Goal: Task Accomplishment & Management: Manage account settings

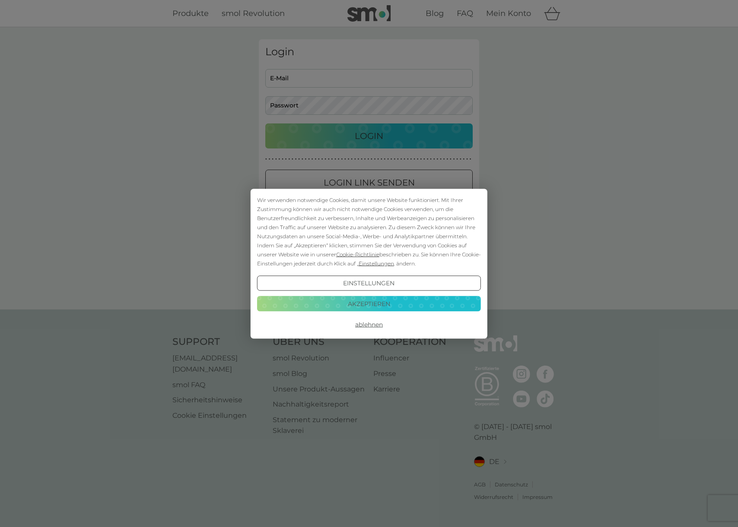
type input "FranziPoepperl@gmail.com"
click at [362, 301] on button "Akzeptieren" at bounding box center [369, 304] width 224 height 16
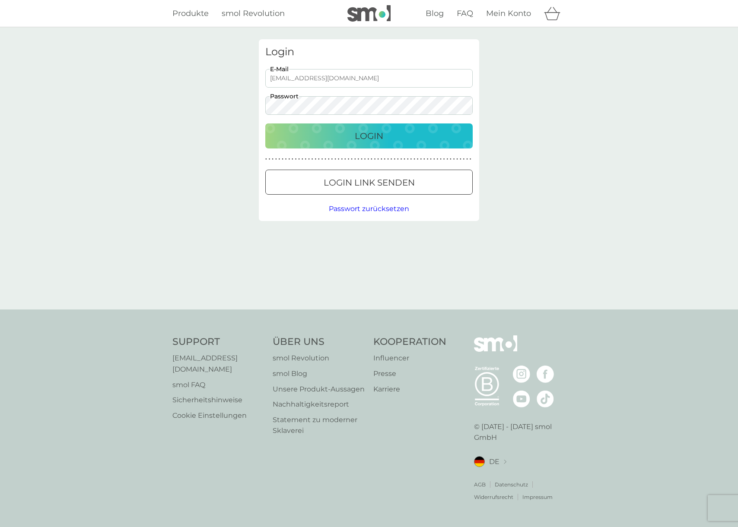
click at [342, 140] on div "Login" at bounding box center [369, 136] width 190 height 14
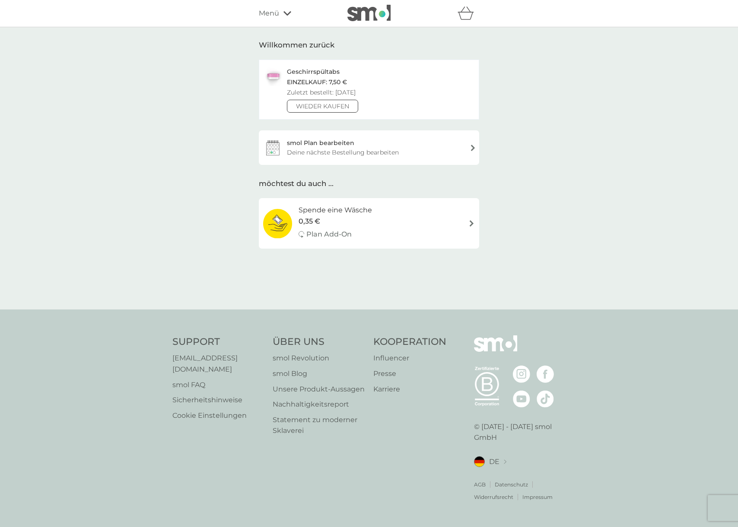
click at [396, 87] on div "Geschirrspültabs Einzelkauf: 7,50 € Zuletzt bestellt: [DATE] Wieder kaufen" at bounding box center [369, 90] width 220 height 60
click at [346, 147] on div "smol Plan bearbeiten" at bounding box center [320, 143] width 67 height 10
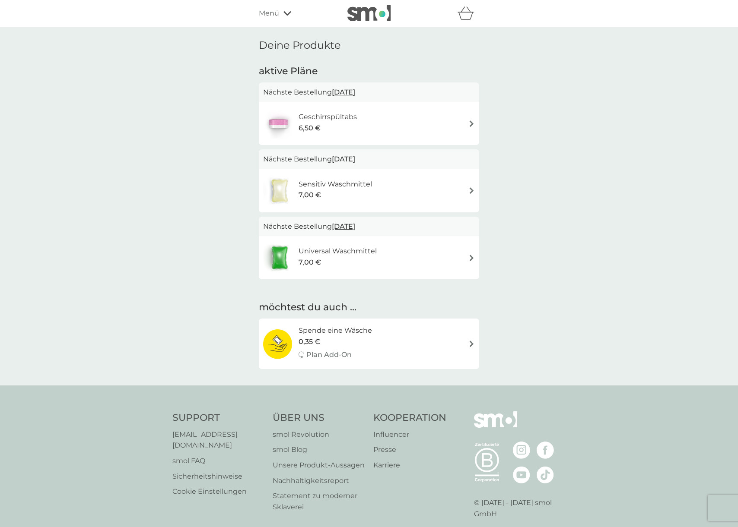
click at [338, 93] on span "[DATE]" at bounding box center [343, 92] width 23 height 17
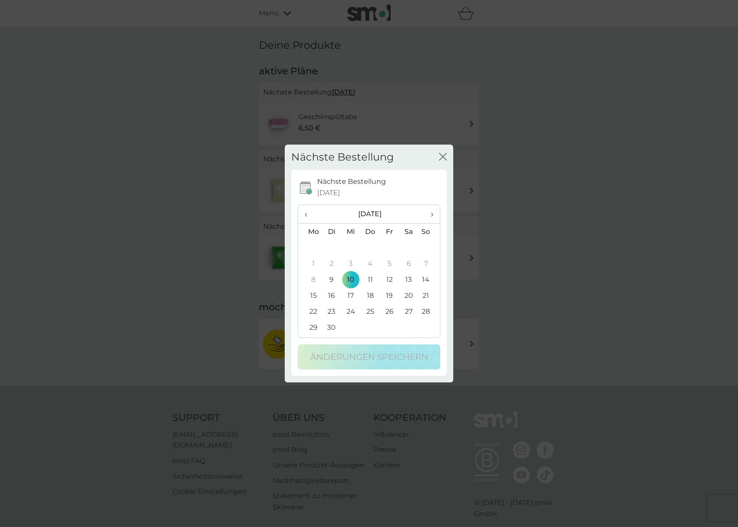
click at [432, 212] on span "›" at bounding box center [428, 214] width 9 height 18
click at [348, 264] on td "8" at bounding box center [350, 264] width 19 height 16
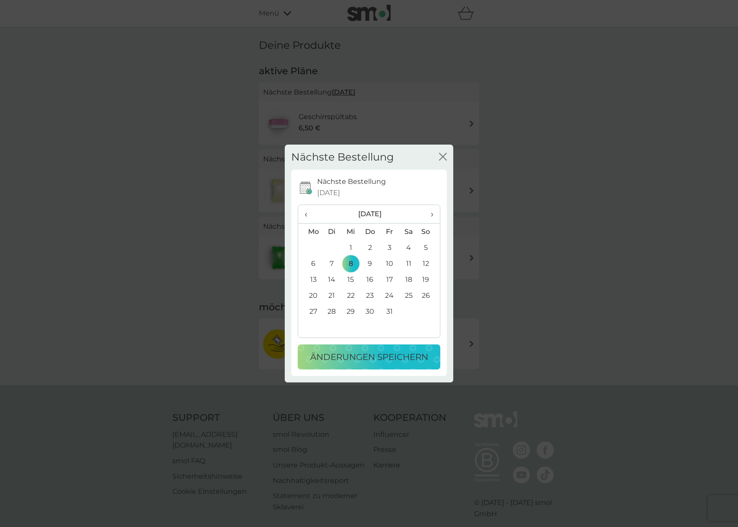
click at [342, 356] on p "Änderungen speichern" at bounding box center [369, 357] width 118 height 14
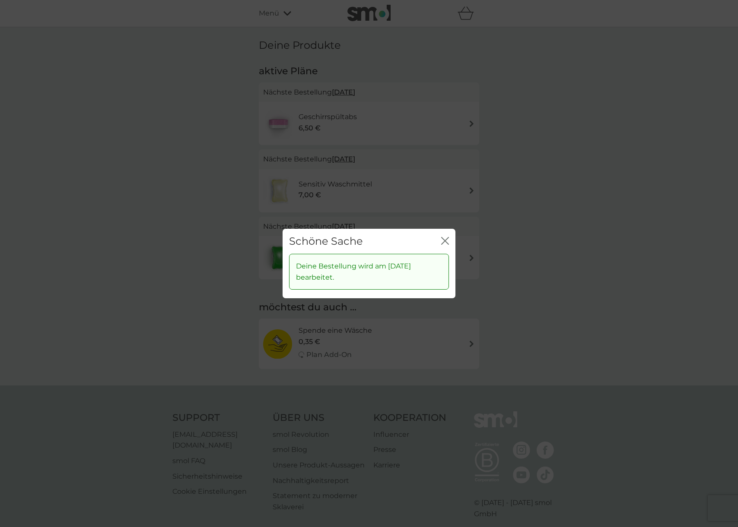
click at [443, 238] on icon "Schließen" at bounding box center [442, 241] width 3 height 7
